Goal: Task Accomplishment & Management: Manage account settings

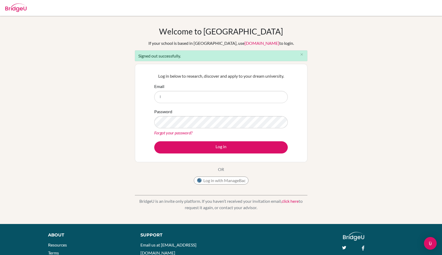
type input "[EMAIL_ADDRESS][DOMAIN_NAME]"
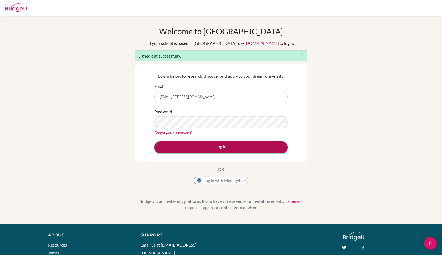
click at [221, 148] on button "Log in" at bounding box center [220, 147] width 133 height 12
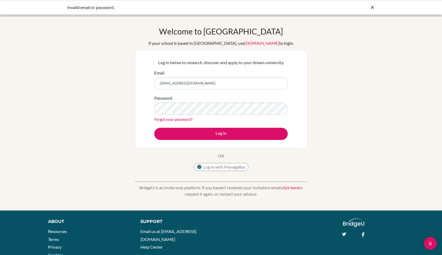
drag, startPoint x: 202, startPoint y: 85, endPoint x: 136, endPoint y: 85, distance: 65.8
click at [136, 85] on div "Log in below to research, discover and apply to your dream university. Email lo…" at bounding box center [221, 99] width 172 height 98
type input "luiz.gomes@eabh.com.br"
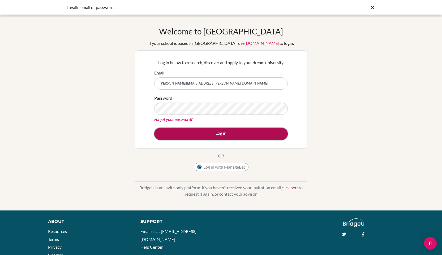
click at [202, 130] on button "Log in" at bounding box center [220, 134] width 133 height 12
